Goal: Task Accomplishment & Management: Manage account settings

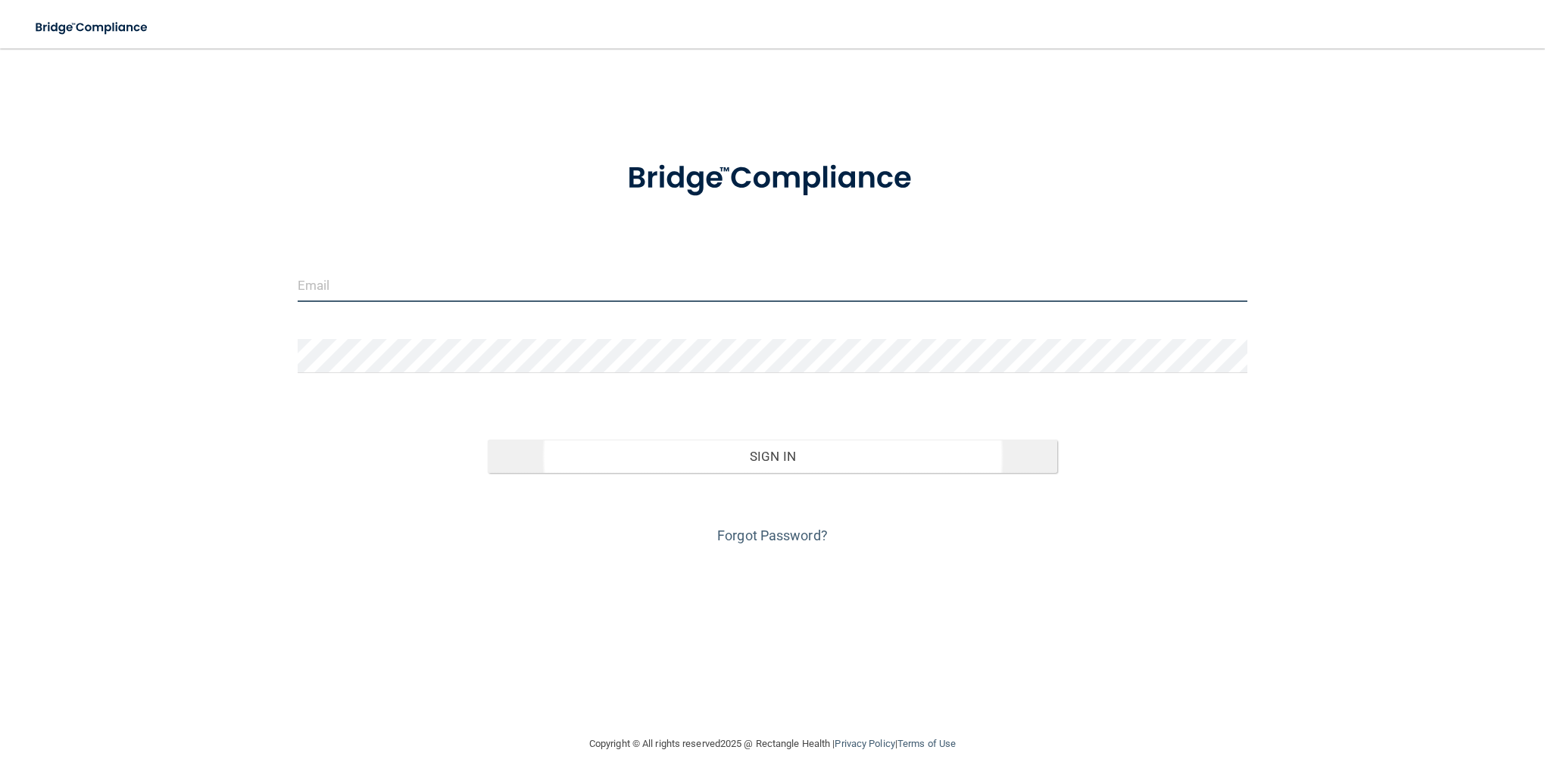
type input "[PERSON_NAME][EMAIL_ADDRESS][PERSON_NAME][DOMAIN_NAME]"
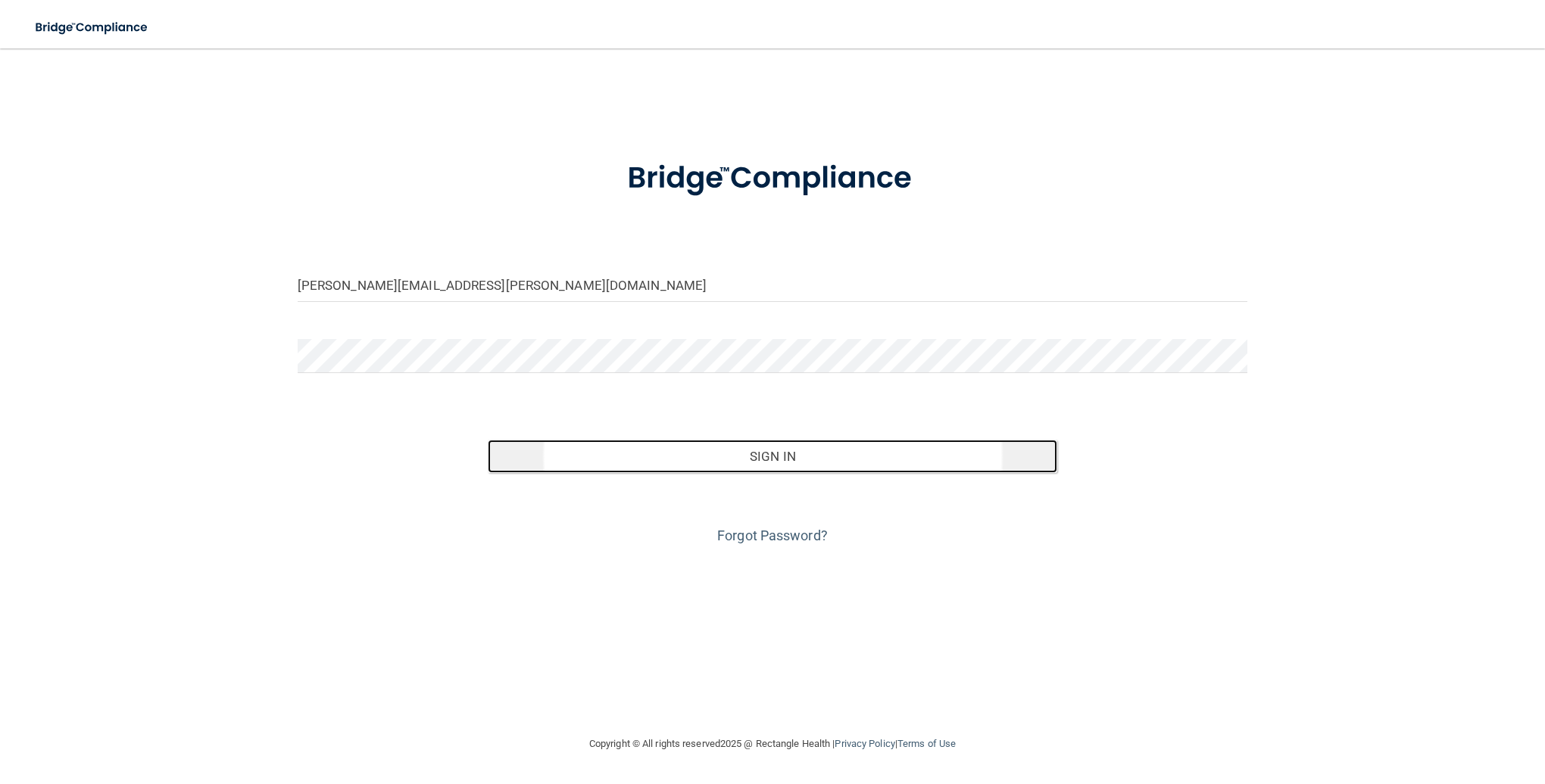
click at [796, 454] on button "Sign In" at bounding box center [772, 457] width 570 height 33
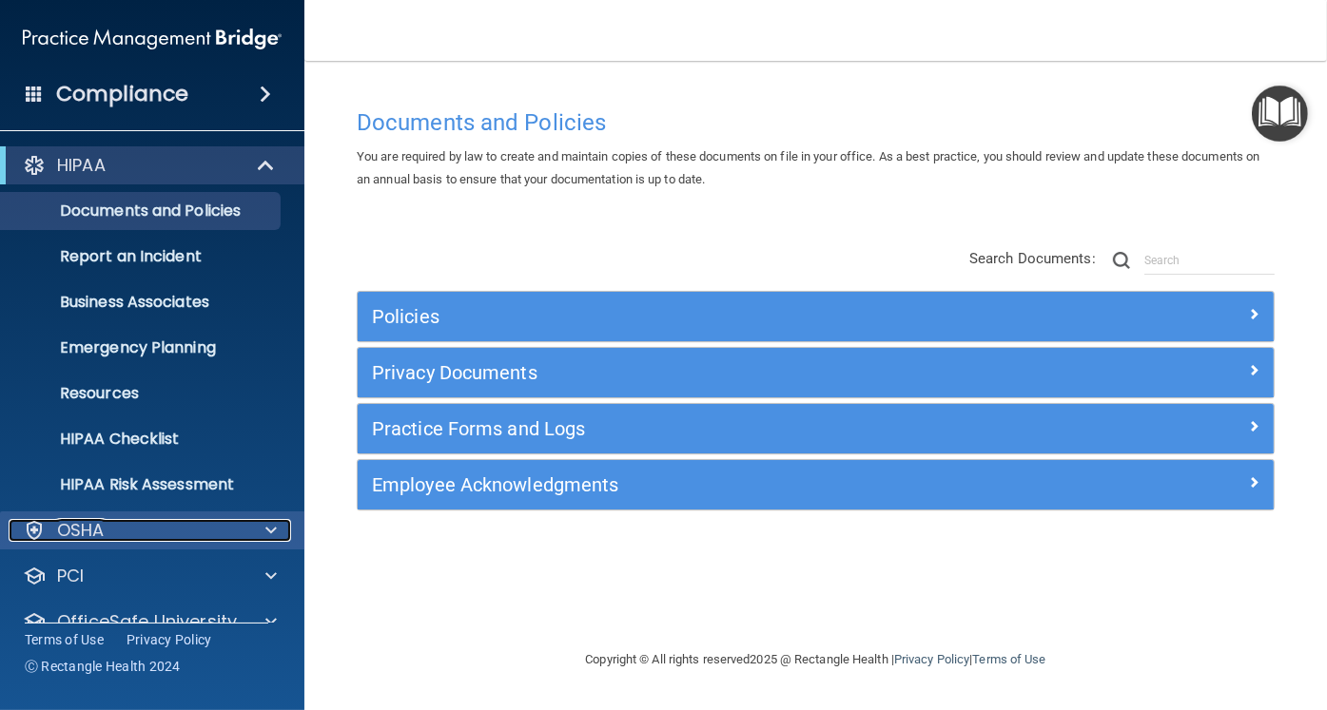
click at [167, 531] on div "OSHA" at bounding box center [127, 530] width 236 height 23
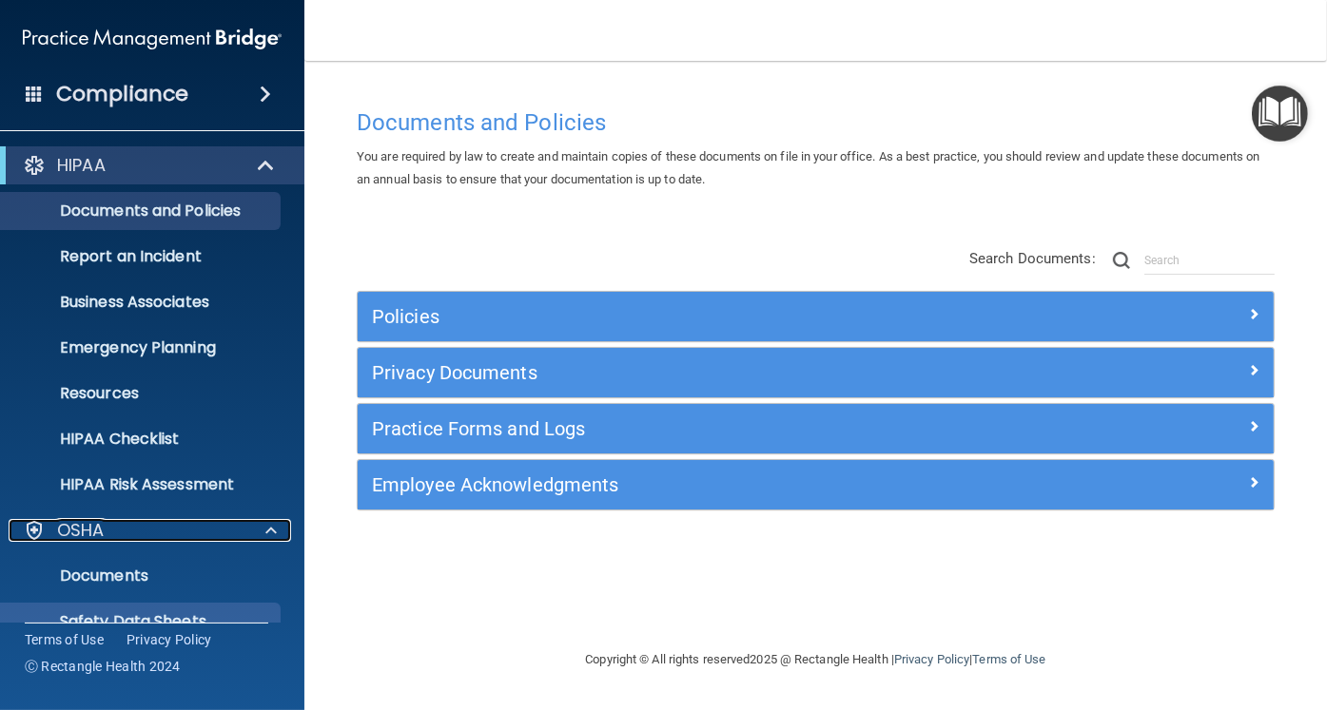
scroll to position [306, 0]
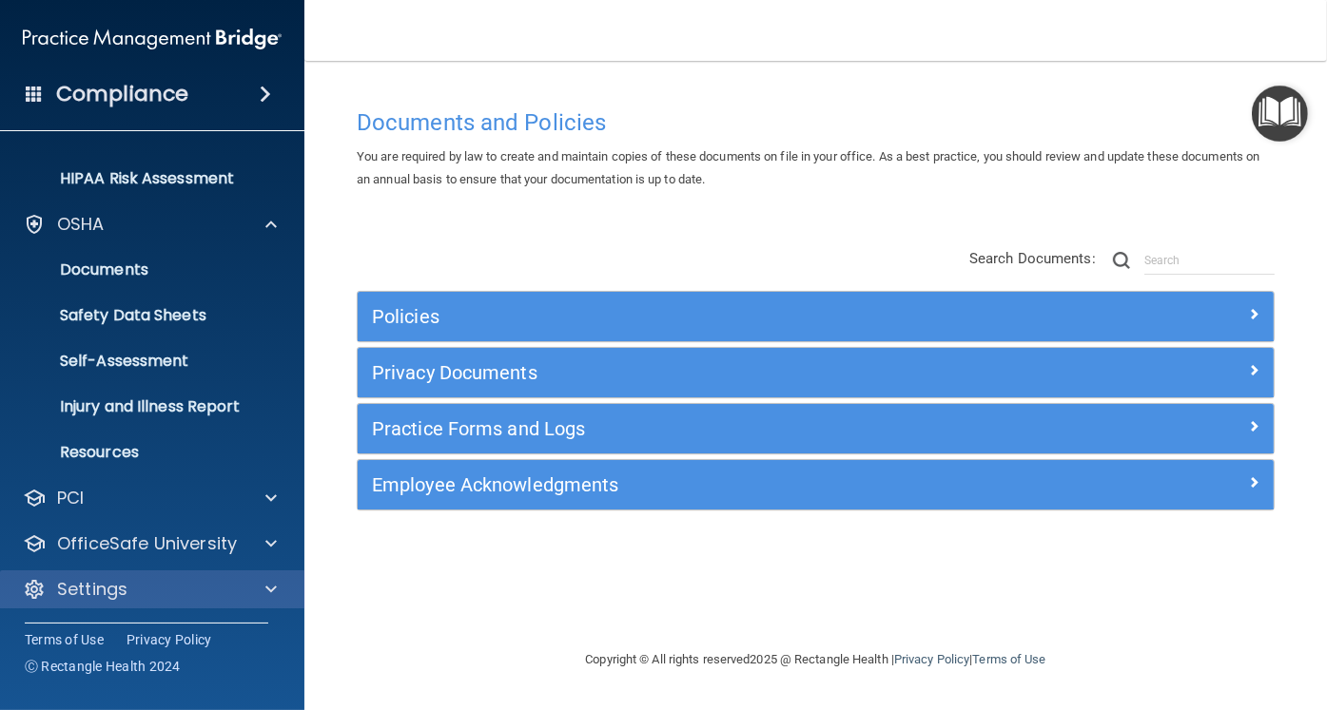
click at [151, 573] on div "Settings" at bounding box center [152, 590] width 305 height 38
click at [128, 593] on div "Settings" at bounding box center [127, 589] width 236 height 23
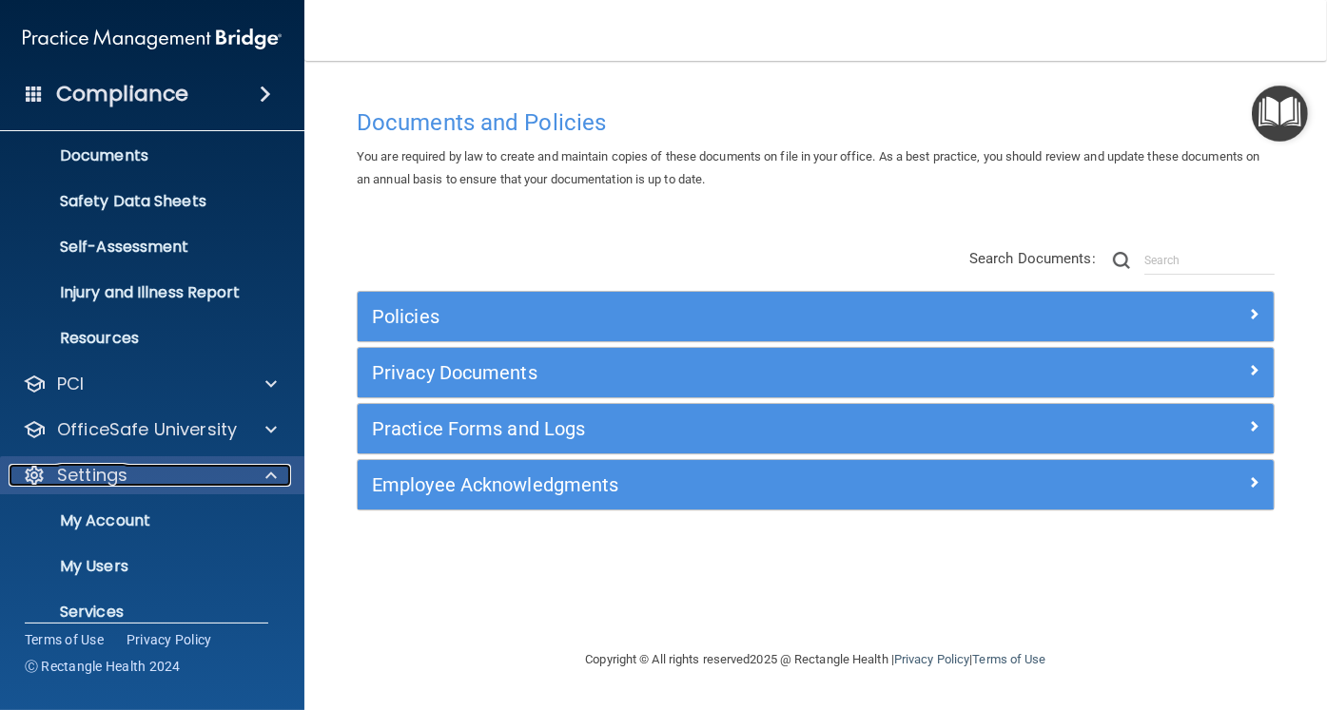
scroll to position [489, 0]
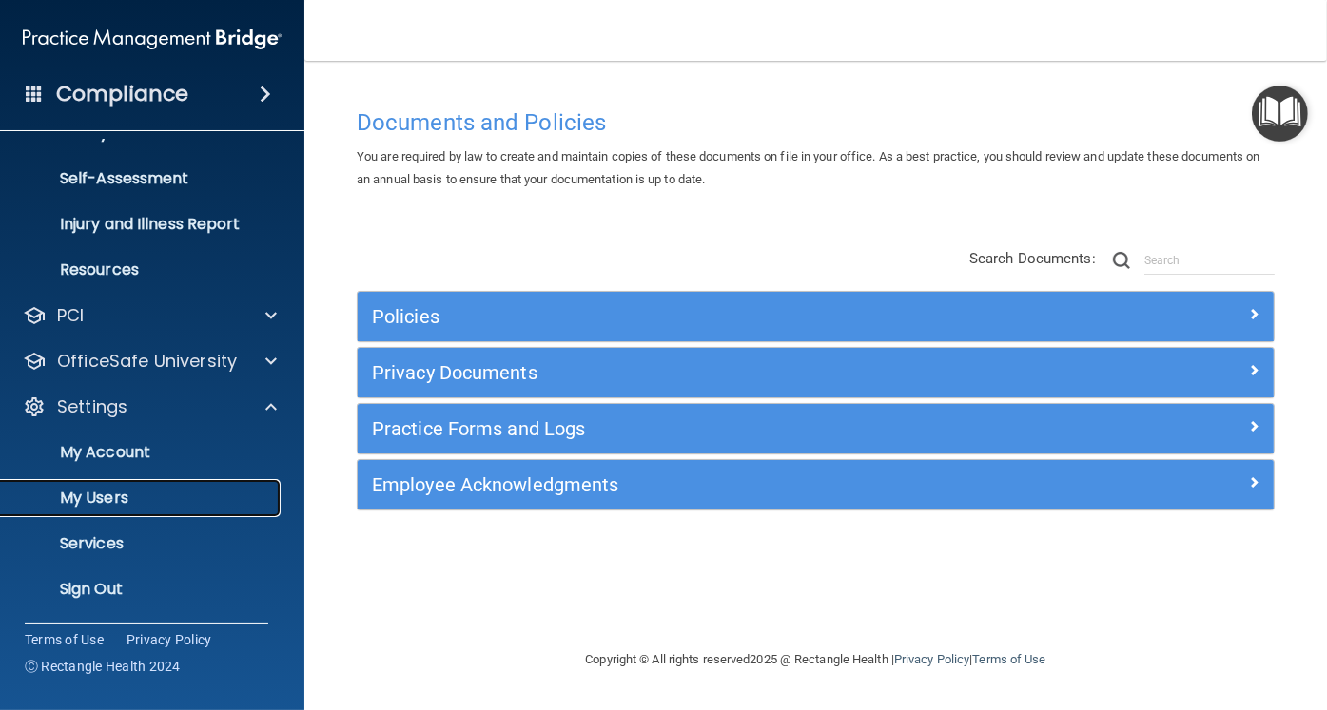
click at [96, 506] on p "My Users" at bounding box center [142, 498] width 260 height 19
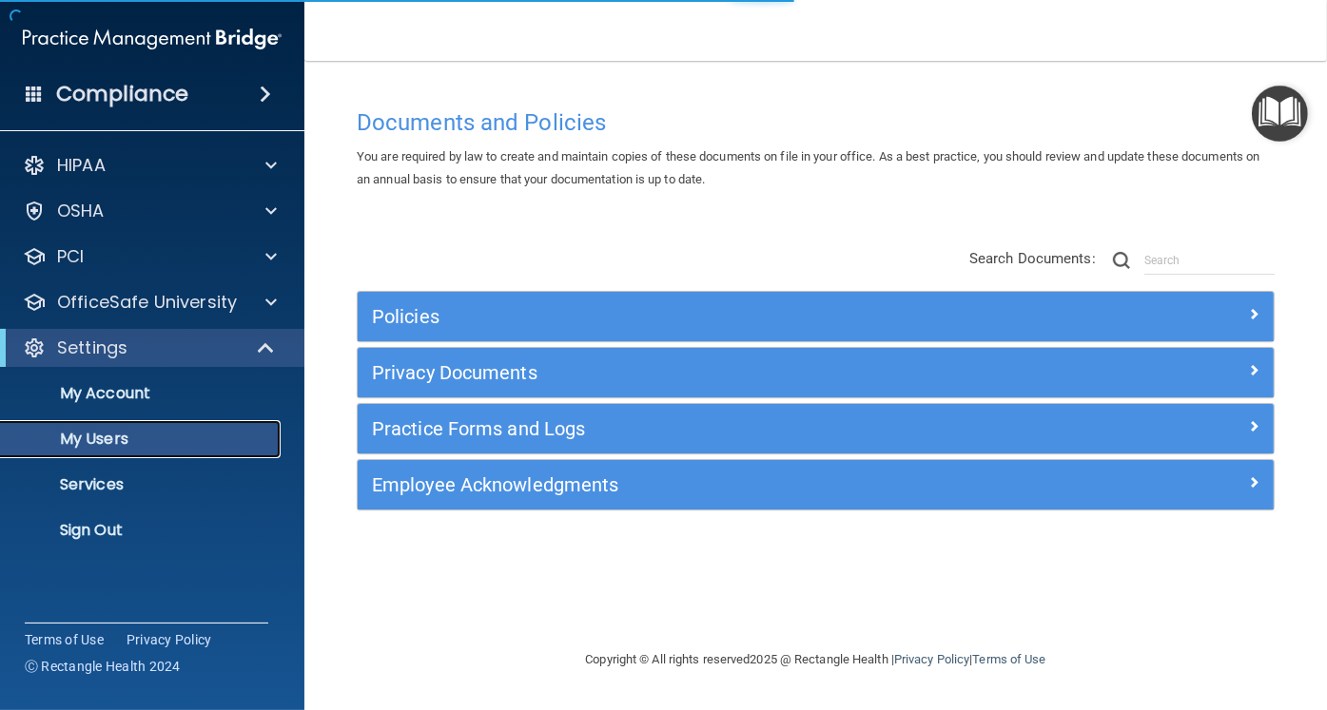
select select "20"
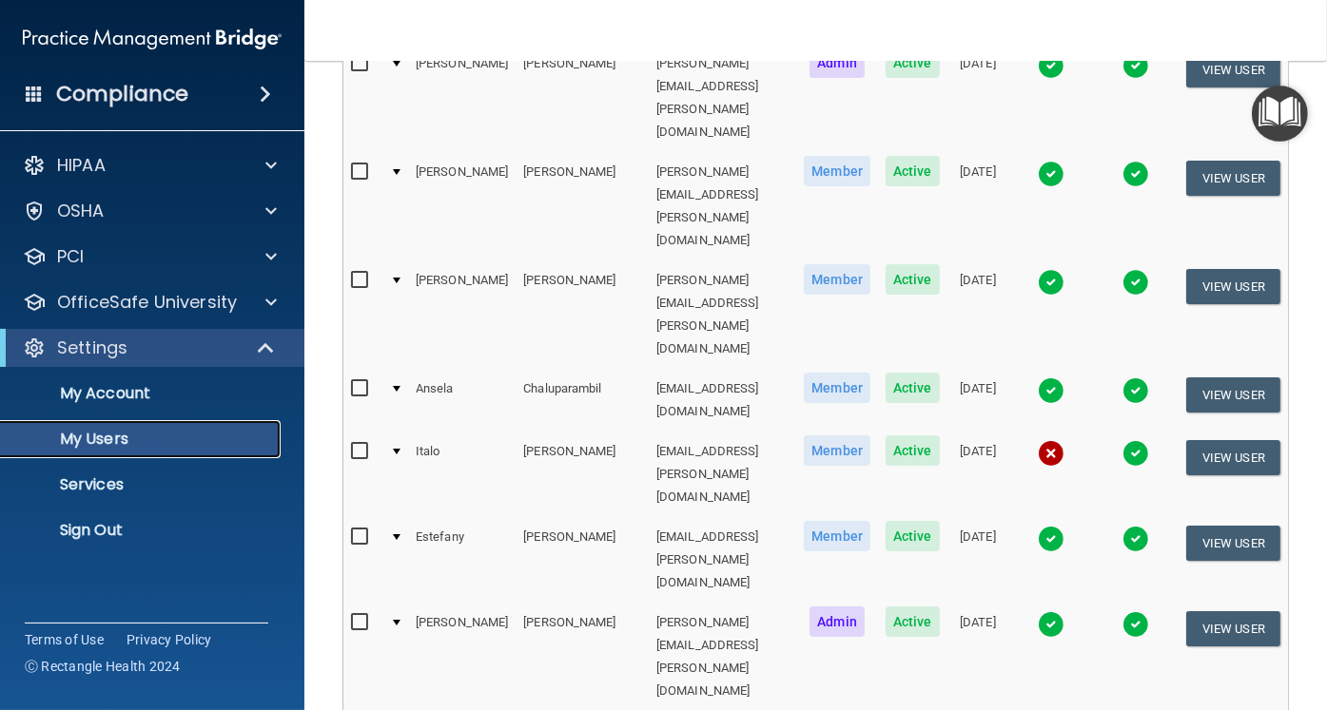
scroll to position [285, 0]
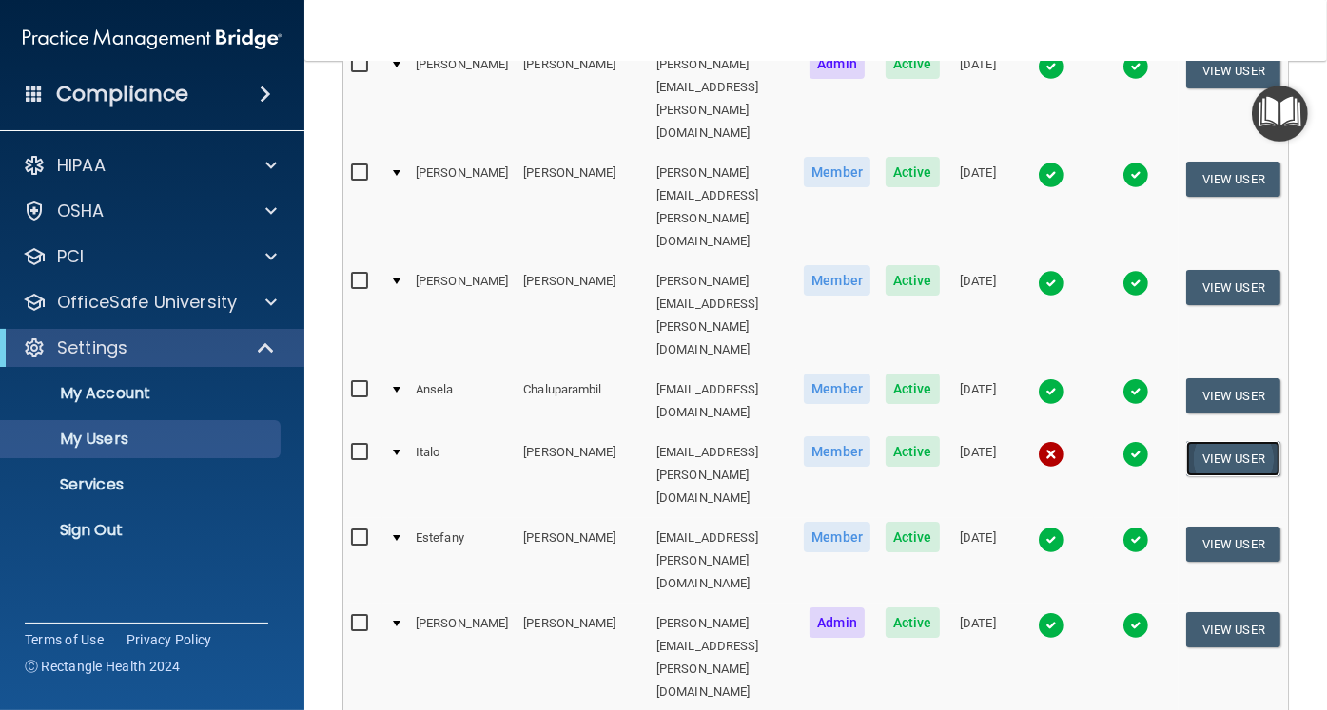
click at [1240, 441] on button "View User" at bounding box center [1233, 458] width 94 height 35
